Goal: Task Accomplishment & Management: Manage account settings

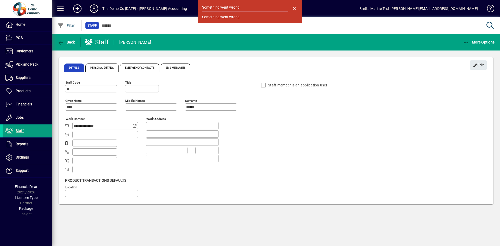
click at [95, 7] on icon at bounding box center [94, 8] width 10 height 8
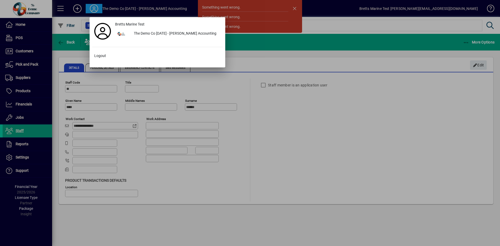
click at [94, 7] on div at bounding box center [250, 123] width 500 height 246
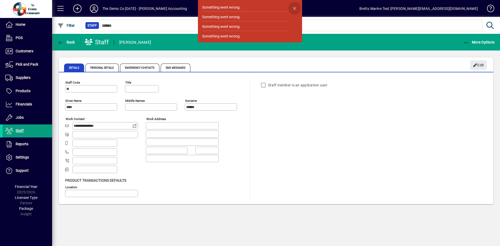
click at [294, 9] on span "button" at bounding box center [294, 8] width 13 height 13
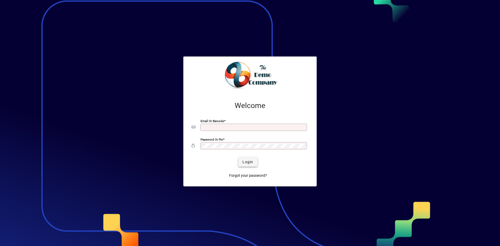
type input "**********"
click at [248, 162] on span "Login" at bounding box center [248, 161] width 11 height 5
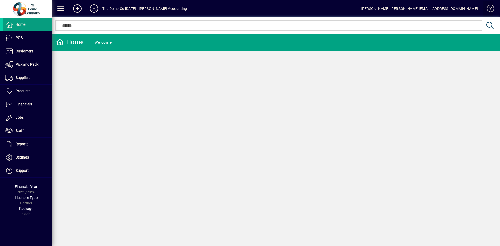
click at [491, 8] on span at bounding box center [488, 9] width 13 height 13
click at [30, 9] on div at bounding box center [26, 9] width 49 height 15
click at [92, 8] on icon at bounding box center [94, 8] width 10 height 8
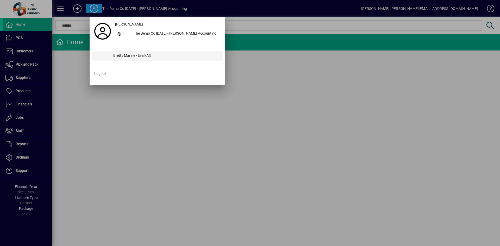
click at [124, 54] on div "Bretts Marine - Eval -AN" at bounding box center [166, 55] width 114 height 9
